Goal: Entertainment & Leisure: Consume media (video, audio)

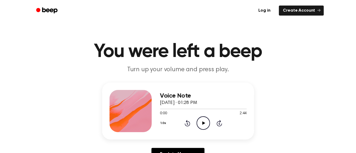
click at [203, 122] on icon at bounding box center [203, 122] width 3 height 3
click at [202, 122] on icon "Play Audio" at bounding box center [202, 122] width 13 height 13
click at [186, 123] on icon "Rewind 5 seconds" at bounding box center [187, 123] width 6 height 7
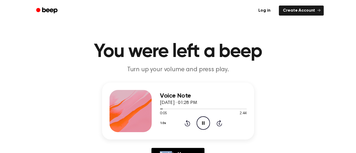
click at [186, 123] on icon "Rewind 5 seconds" at bounding box center [187, 123] width 6 height 7
drag, startPoint x: 162, startPoint y: 109, endPoint x: 158, endPoint y: 109, distance: 3.7
click at [160, 109] on div at bounding box center [203, 109] width 86 height 4
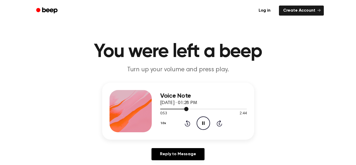
click at [161, 108] on div at bounding box center [203, 109] width 86 height 4
drag, startPoint x: 161, startPoint y: 108, endPoint x: 143, endPoint y: 105, distance: 18.7
click at [143, 105] on div "Voice Note [DATE] · 01:28 PM 0:03 2:44 Your browser does not support the [objec…" at bounding box center [178, 111] width 152 height 57
click at [203, 122] on icon "Pause Audio" at bounding box center [202, 122] width 13 height 13
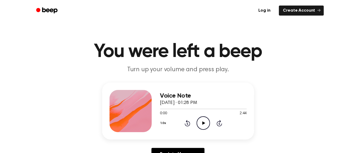
click at [204, 124] on icon at bounding box center [203, 122] width 3 height 3
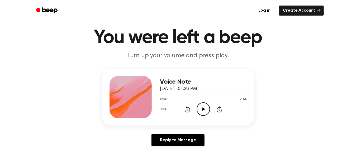
click at [202, 109] on icon at bounding box center [203, 108] width 3 height 3
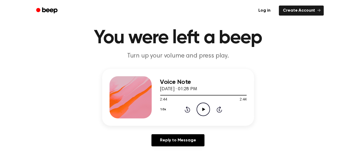
click at [200, 108] on icon "Play Audio" at bounding box center [202, 109] width 13 height 13
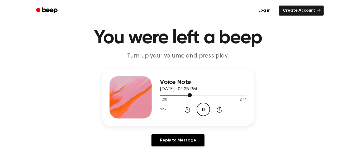
click at [162, 95] on div at bounding box center [176, 95] width 32 height 1
click at [202, 110] on icon at bounding box center [203, 109] width 3 height 3
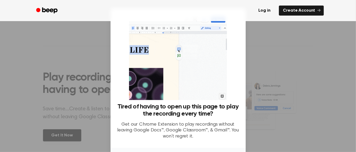
scroll to position [272, 0]
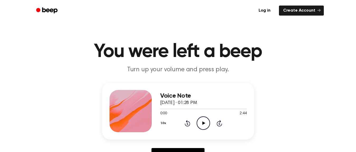
scroll to position [68, 0]
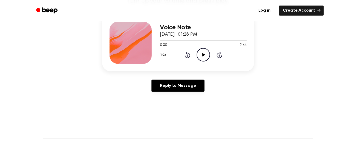
click at [202, 54] on icon at bounding box center [203, 54] width 3 height 3
